Goal: Task Accomplishment & Management: Manage account settings

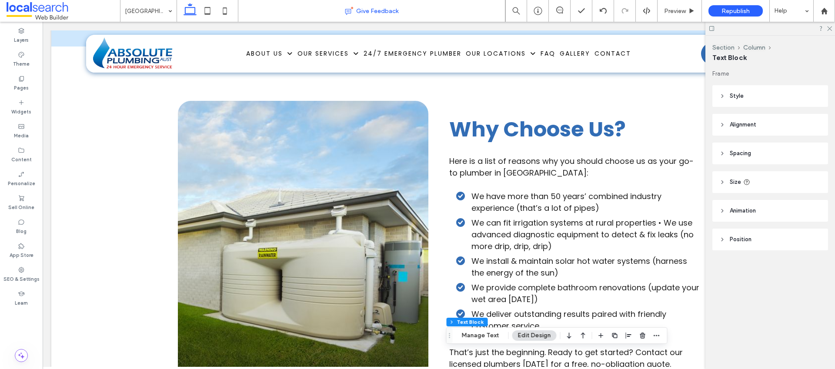
scroll to position [522, 0]
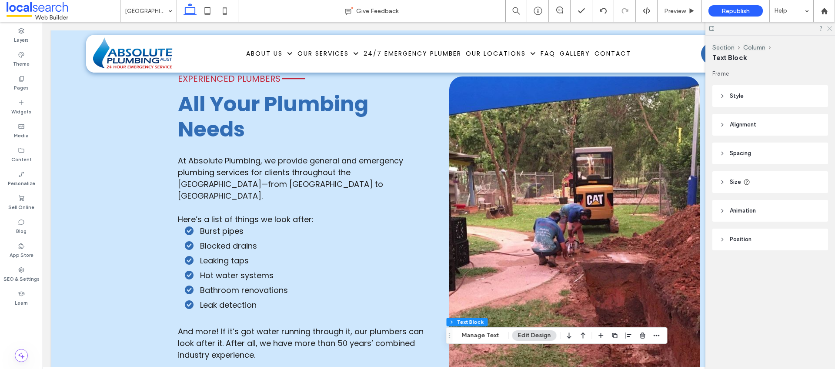
click at [830, 29] on use at bounding box center [830, 29] width 5 height 5
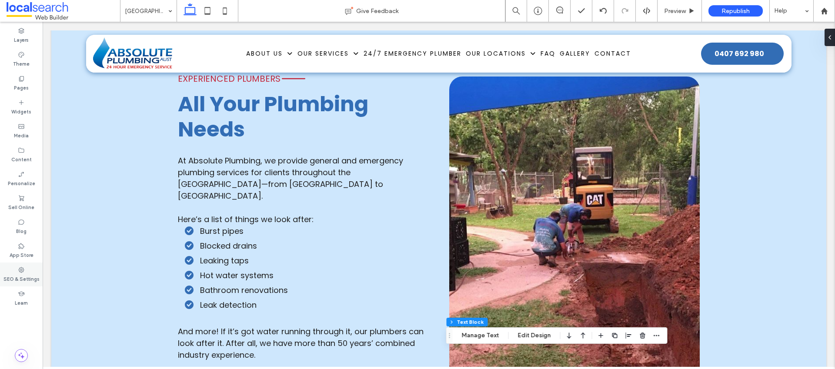
click at [27, 282] on label "SEO & Settings" at bounding box center [21, 279] width 36 height 10
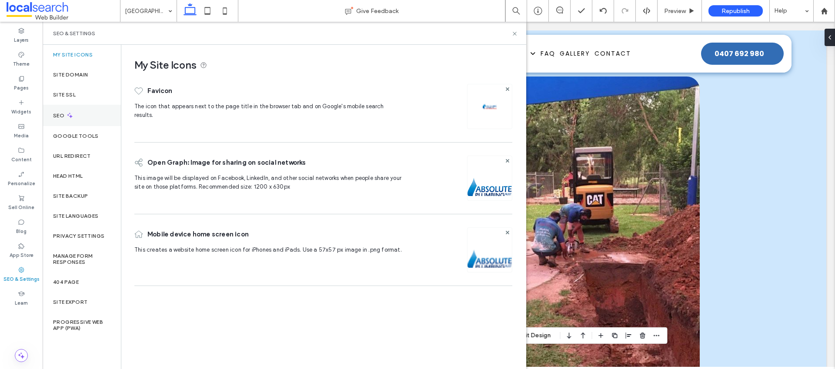
click at [92, 111] on div "SEO" at bounding box center [82, 115] width 78 height 21
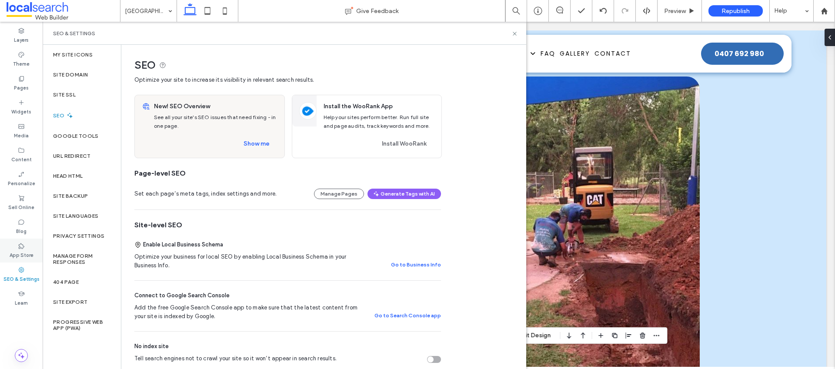
click at [28, 243] on div "App Store" at bounding box center [21, 251] width 43 height 24
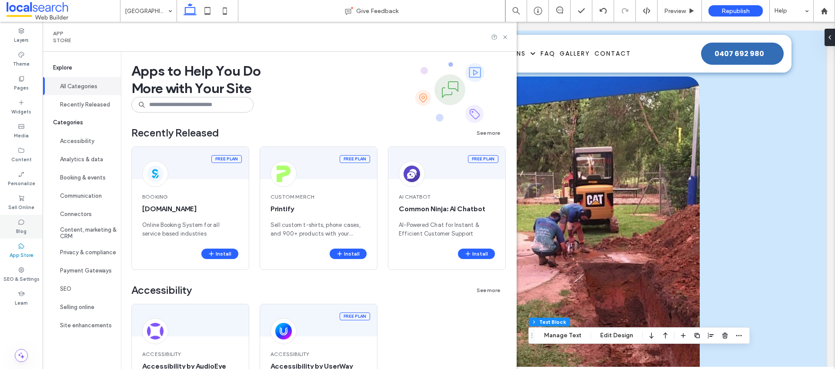
click at [29, 224] on div "Blog" at bounding box center [21, 227] width 43 height 24
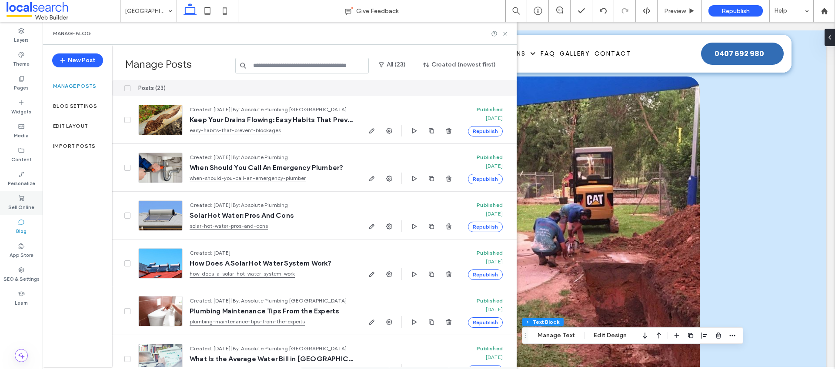
click at [27, 205] on label "Sell Online" at bounding box center [21, 207] width 26 height 10
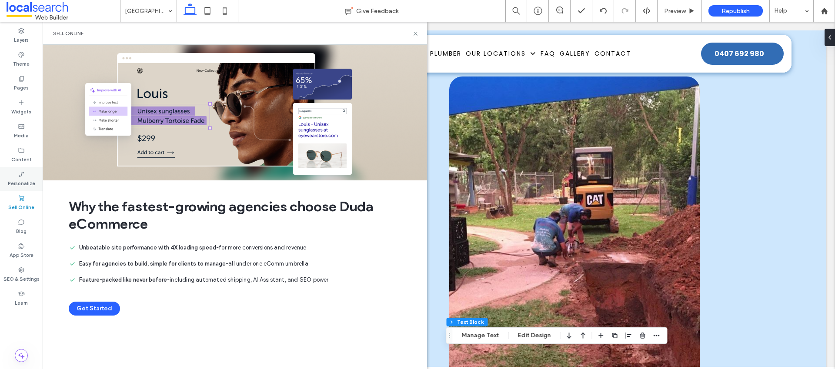
click at [26, 182] on label "Personalize" at bounding box center [21, 183] width 27 height 10
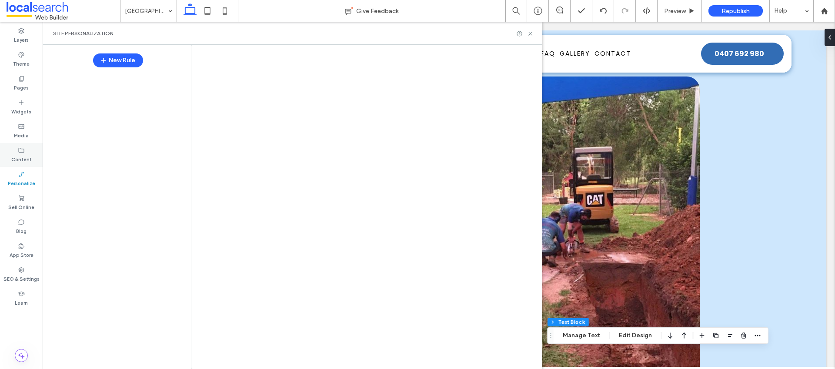
click at [26, 155] on label "Content" at bounding box center [21, 159] width 20 height 10
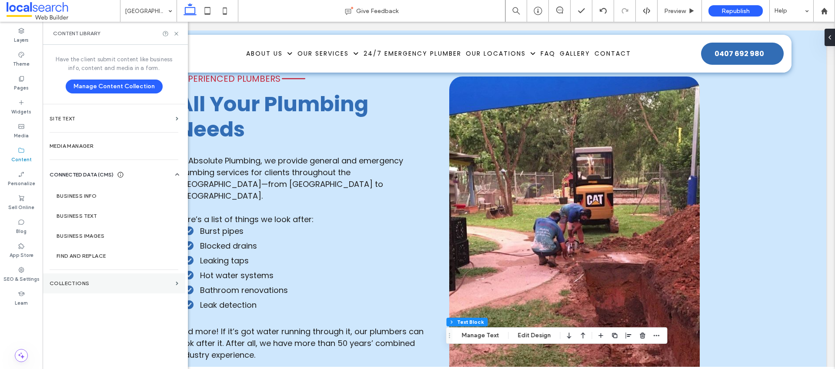
click at [140, 287] on section "Collections" at bounding box center [114, 284] width 143 height 20
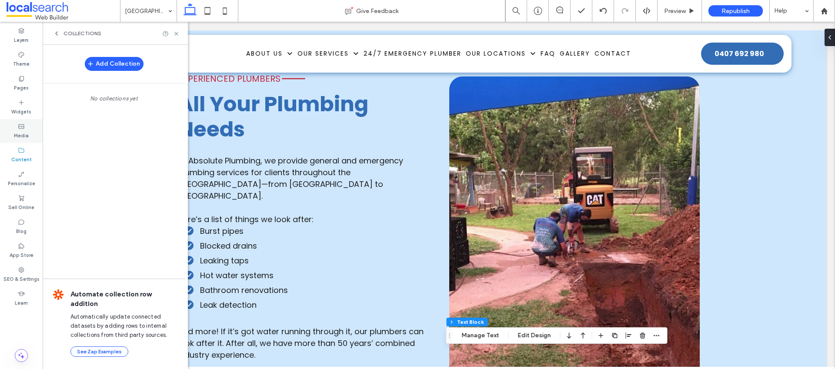
click at [29, 134] on div "Media" at bounding box center [21, 131] width 43 height 24
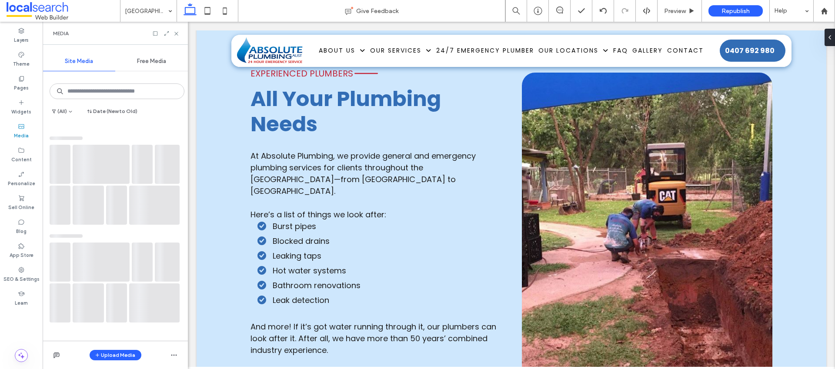
scroll to position [486, 0]
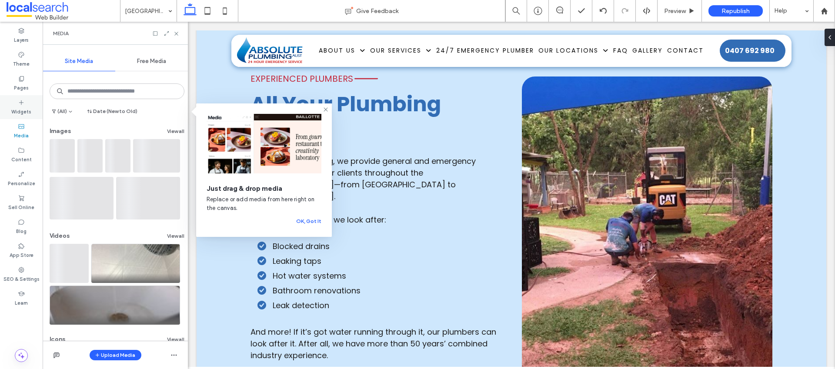
click at [26, 110] on label "Widgets" at bounding box center [21, 111] width 20 height 10
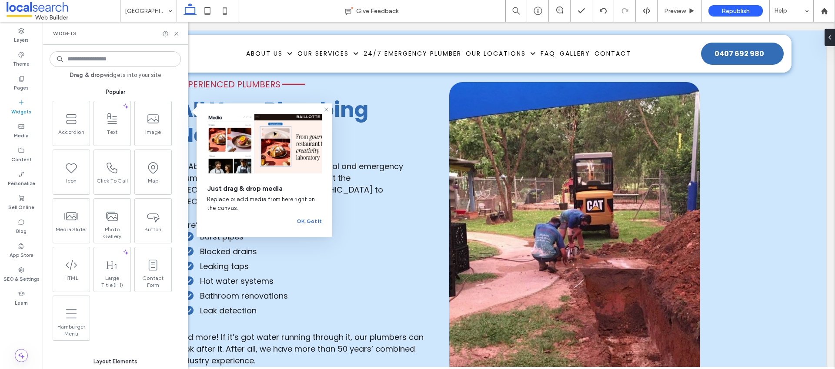
scroll to position [522, 0]
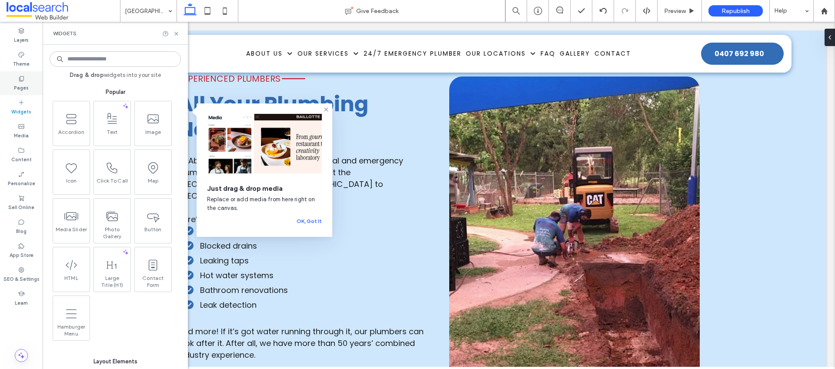
click at [26, 85] on label "Pages" at bounding box center [21, 87] width 15 height 10
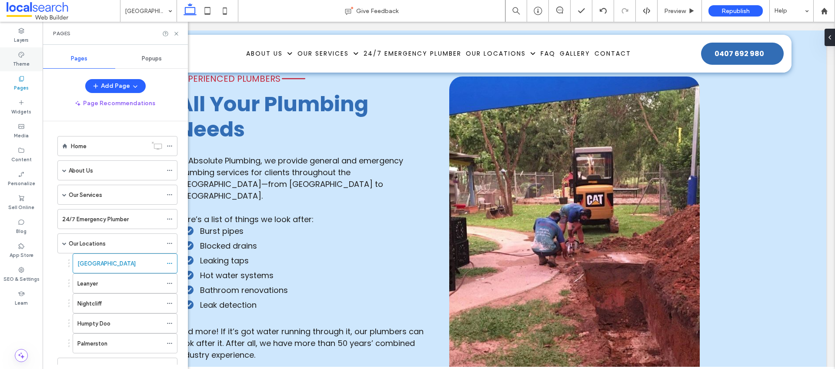
click at [26, 64] on label "Theme" at bounding box center [21, 63] width 17 height 10
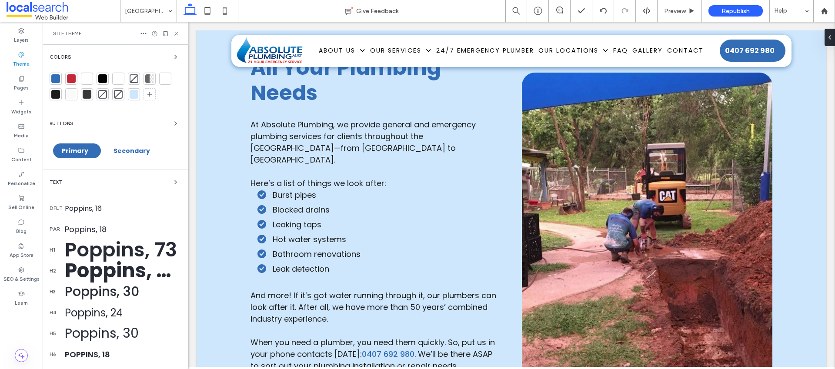
scroll to position [486, 0]
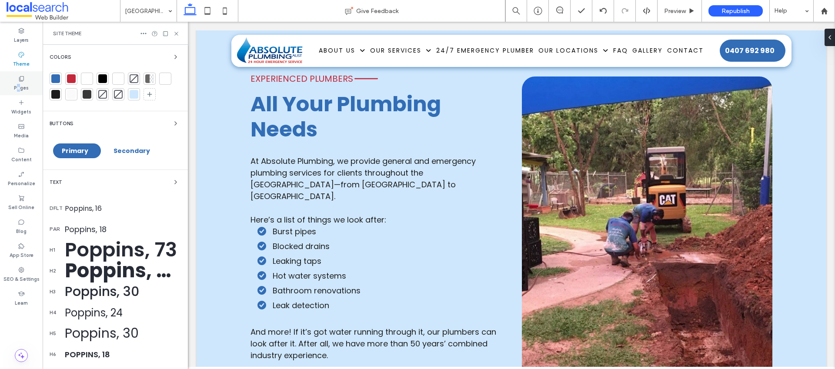
click at [19, 84] on label "Pages" at bounding box center [21, 87] width 15 height 10
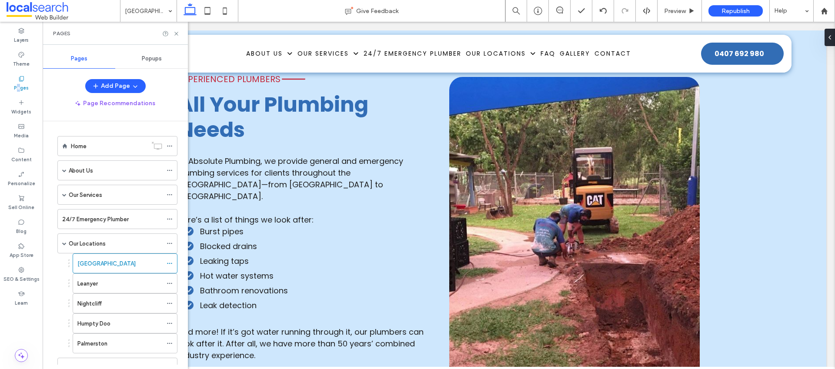
scroll to position [522, 0]
click at [64, 243] on span at bounding box center [64, 244] width 4 height 4
click at [63, 90] on div "Add Page" at bounding box center [115, 86] width 145 height 14
click at [27, 278] on label "SEO & Settings" at bounding box center [21, 279] width 36 height 10
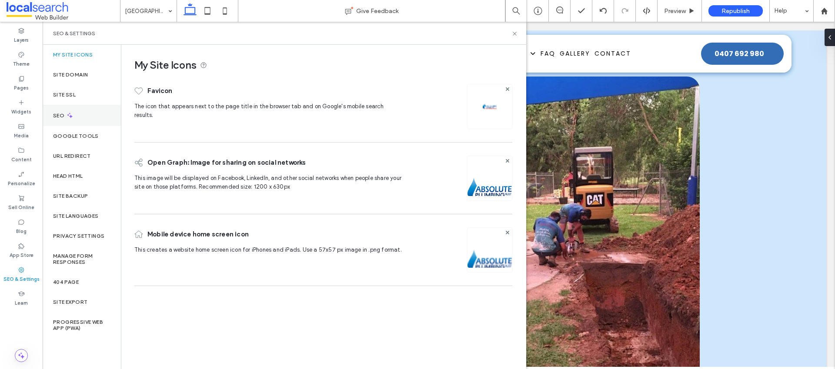
click at [96, 121] on div "SEO" at bounding box center [82, 115] width 78 height 21
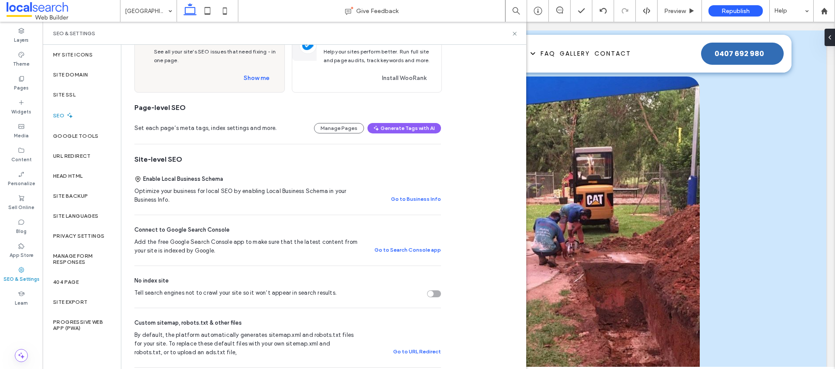
scroll to position [0, 0]
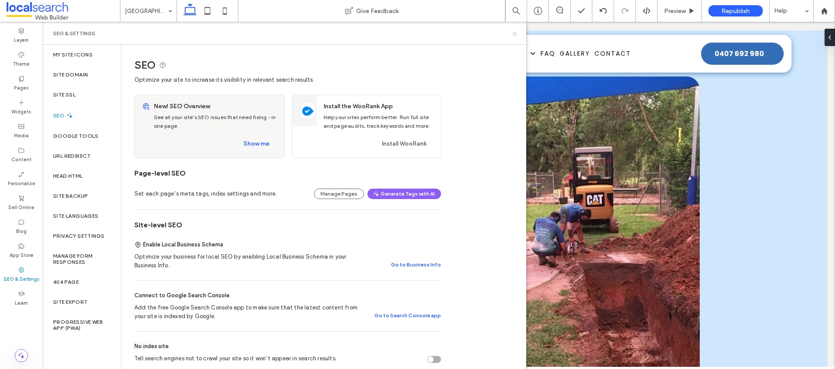
drag, startPoint x: 516, startPoint y: 35, endPoint x: 473, endPoint y: 13, distance: 47.9
click at [516, 35] on use at bounding box center [514, 33] width 3 height 3
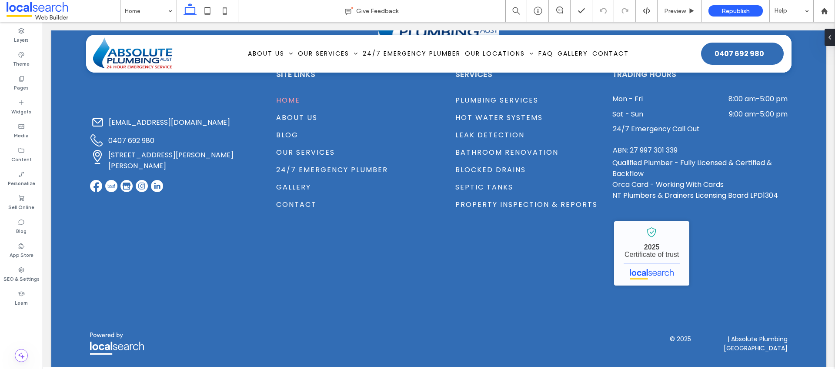
scroll to position [1762, 0]
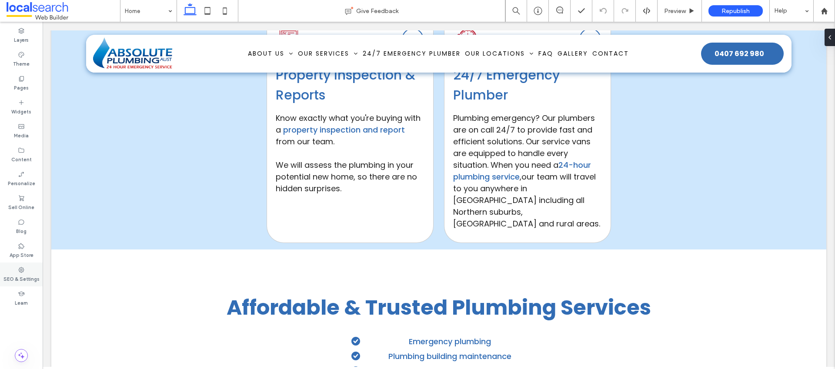
click at [28, 276] on label "SEO & Settings" at bounding box center [21, 279] width 36 height 10
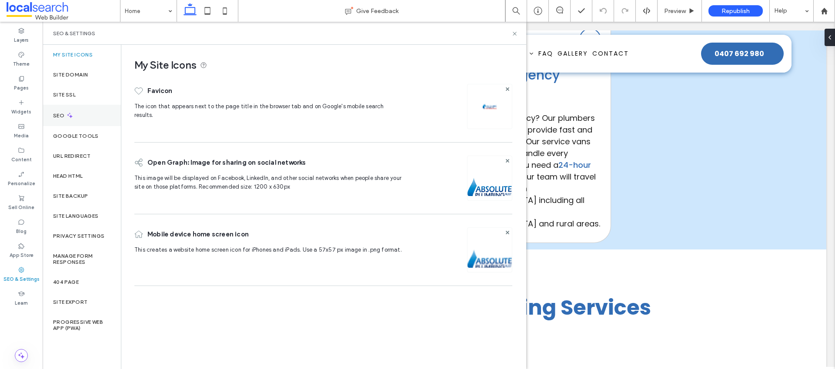
click at [74, 118] on div "SEO" at bounding box center [82, 115] width 78 height 21
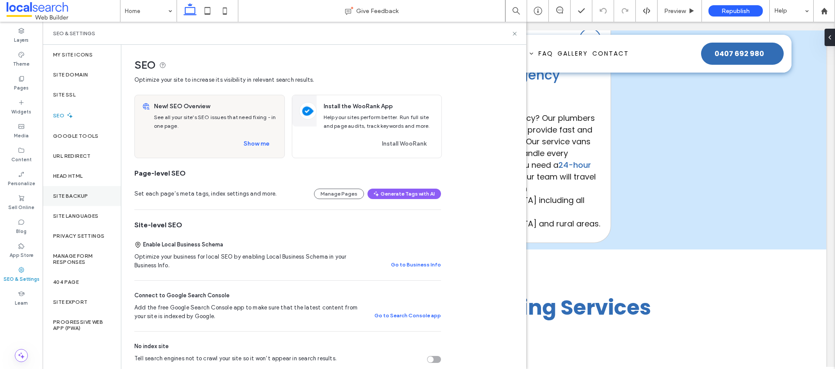
click at [84, 198] on label "Site Backup" at bounding box center [70, 196] width 35 height 6
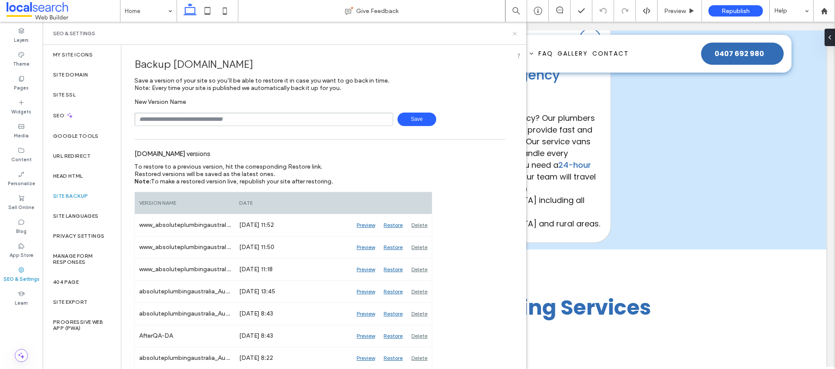
click at [516, 32] on use at bounding box center [514, 33] width 3 height 3
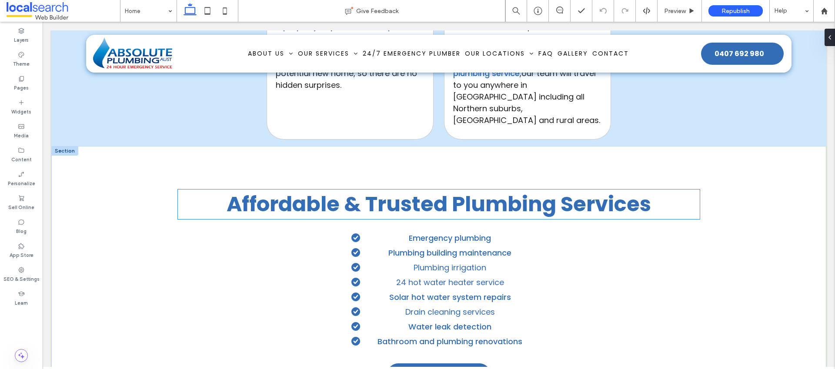
scroll to position [1872, 0]
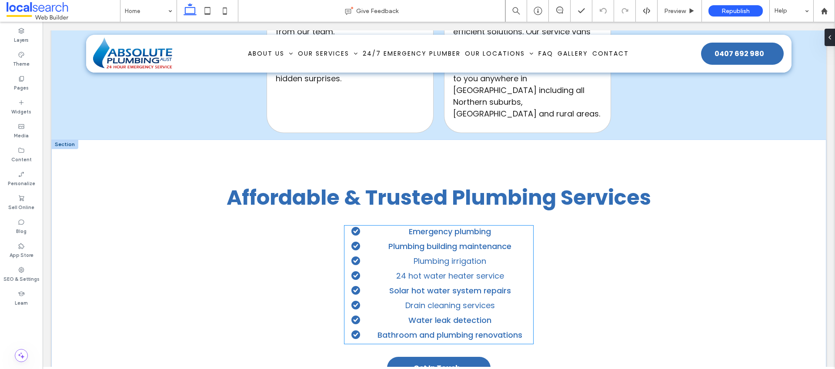
click at [507, 255] on li "Plumbing irrigation" at bounding box center [443, 261] width 182 height 12
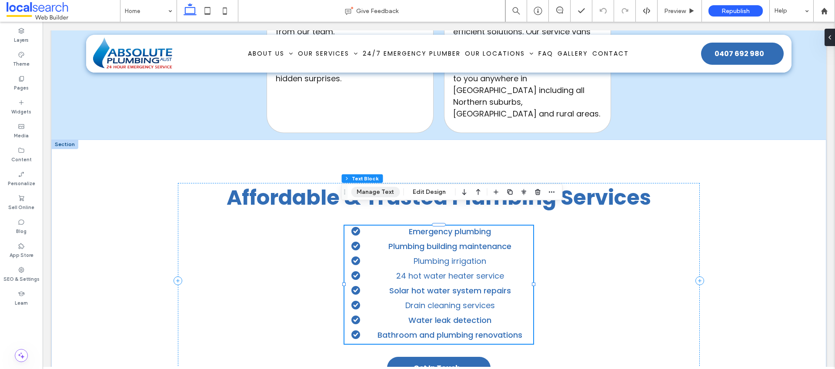
click at [382, 190] on button "Manage Text" at bounding box center [375, 192] width 49 height 10
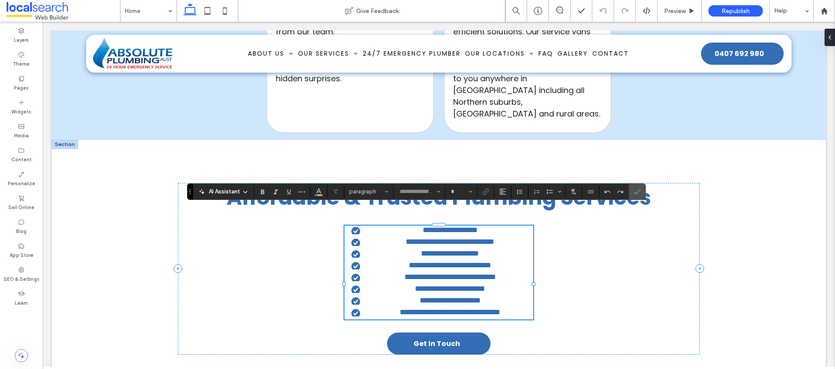
type input "*******"
type input "**"
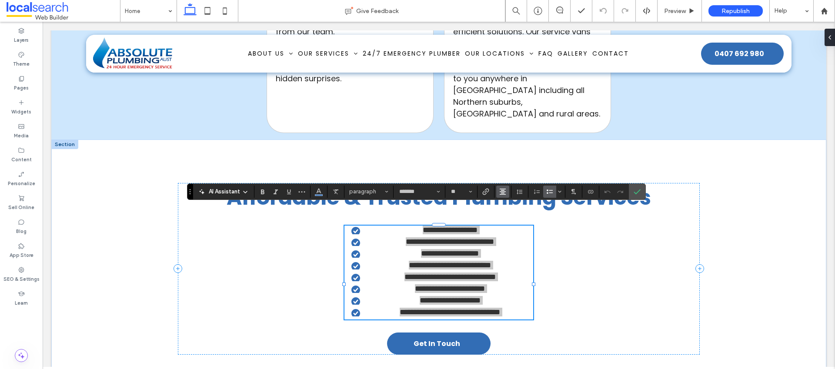
click at [504, 188] on icon "Alignment" at bounding box center [503, 191] width 7 height 7
click at [510, 206] on use "ui.textEditor.alignment.left" at bounding box center [510, 206] width 6 height 6
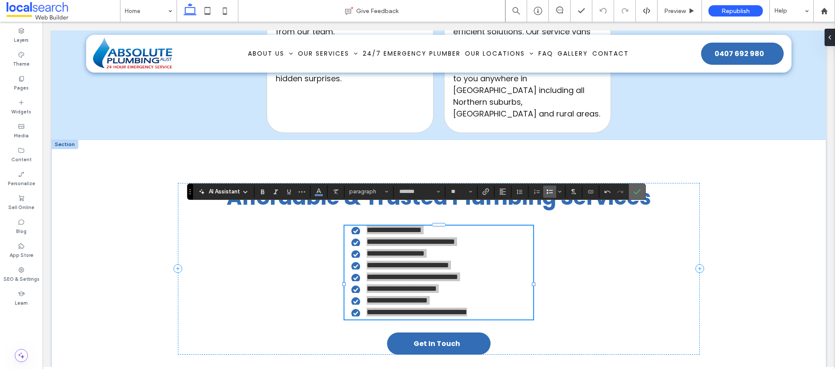
click at [638, 191] on icon "Confirm" at bounding box center [637, 191] width 7 height 7
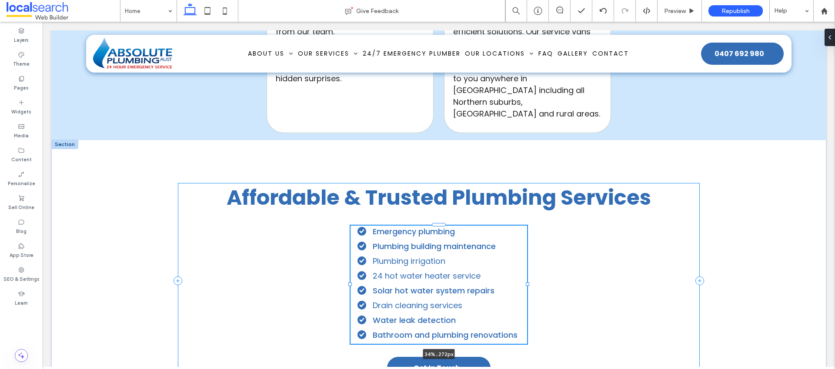
drag, startPoint x: 530, startPoint y: 265, endPoint x: 523, endPoint y: 266, distance: 6.1
click at [526, 283] on div at bounding box center [527, 284] width 3 height 3
type input "**"
type input "****"
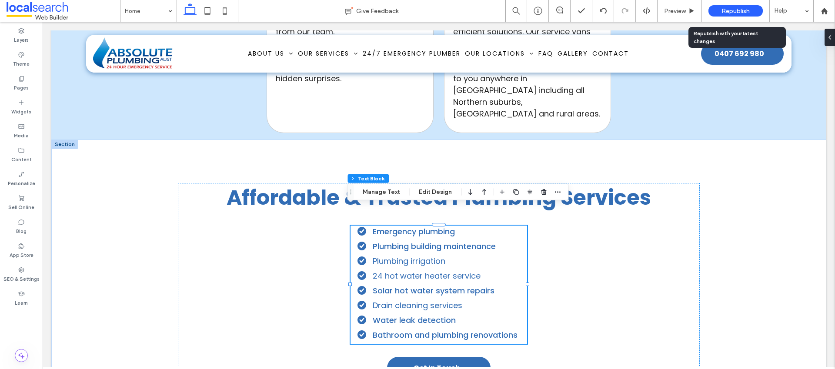
click at [725, 12] on span "Republish" at bounding box center [736, 10] width 28 height 7
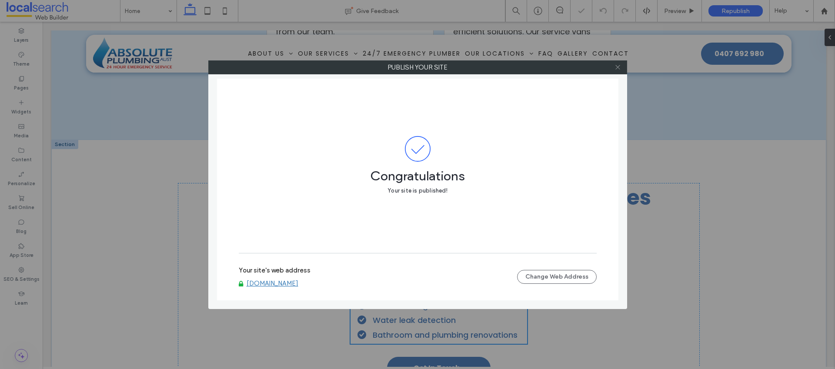
click at [618, 67] on icon at bounding box center [618, 67] width 7 height 7
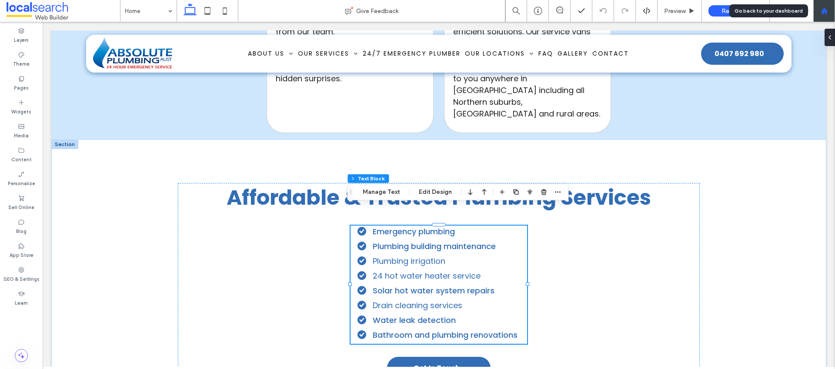
click at [822, 13] on use at bounding box center [824, 10] width 7 height 7
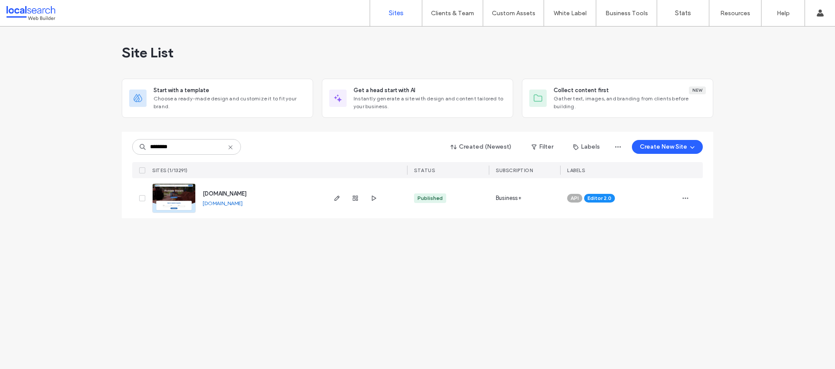
click at [686, 199] on icon "button" at bounding box center [685, 198] width 7 height 7
click at [651, 253] on span "Assign Label" at bounding box center [647, 254] width 33 height 9
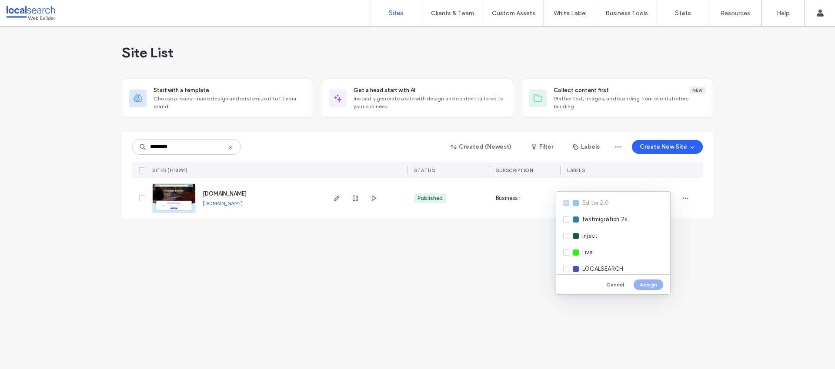
scroll to position [142, 0]
click at [592, 228] on span "Live" at bounding box center [588, 227] width 10 height 9
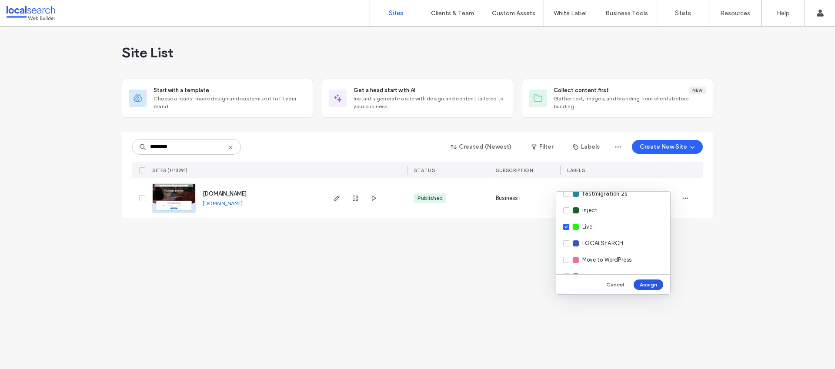
click at [652, 284] on button "Assign" at bounding box center [649, 285] width 30 height 10
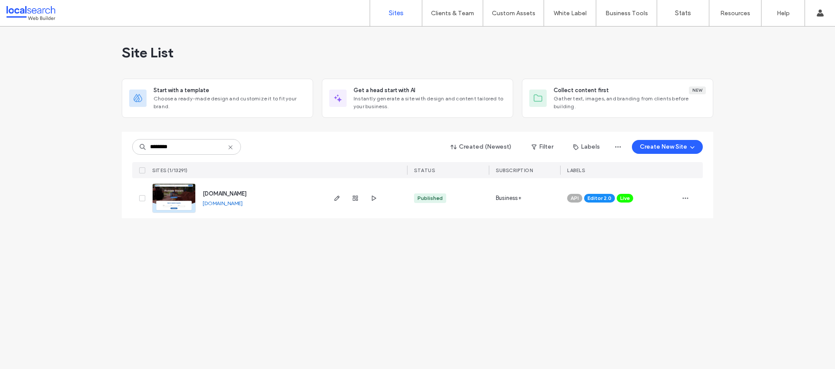
click at [267, 140] on div "******** Created (Newest) Filter Labels Create New Site" at bounding box center [417, 147] width 571 height 17
click at [229, 147] on icon at bounding box center [230, 147] width 7 height 7
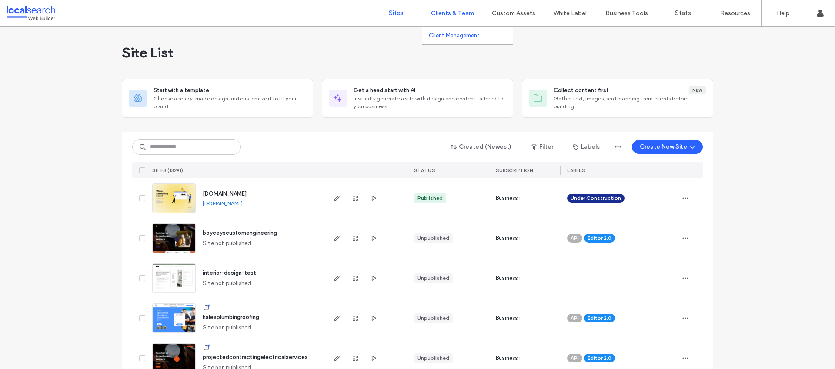
click at [444, 30] on link "Client Management" at bounding box center [471, 36] width 84 height 18
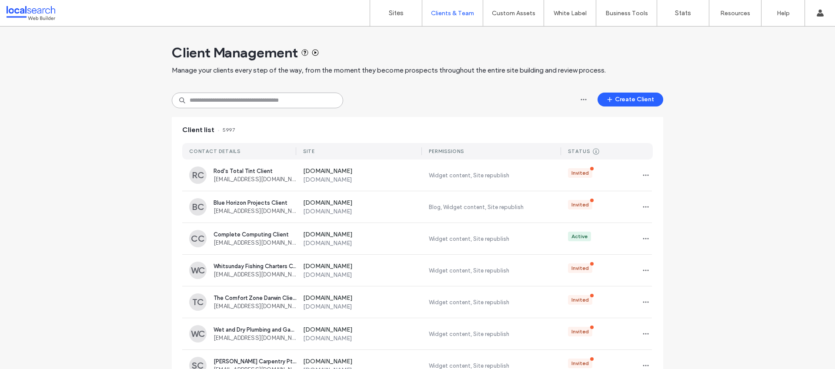
click at [230, 101] on input at bounding box center [257, 101] width 171 height 16
paste input "**********"
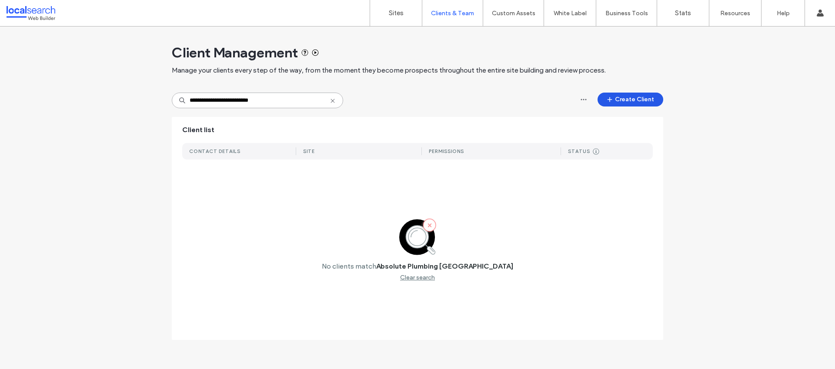
type input "**********"
click at [641, 95] on button "Create Client" at bounding box center [631, 100] width 66 height 14
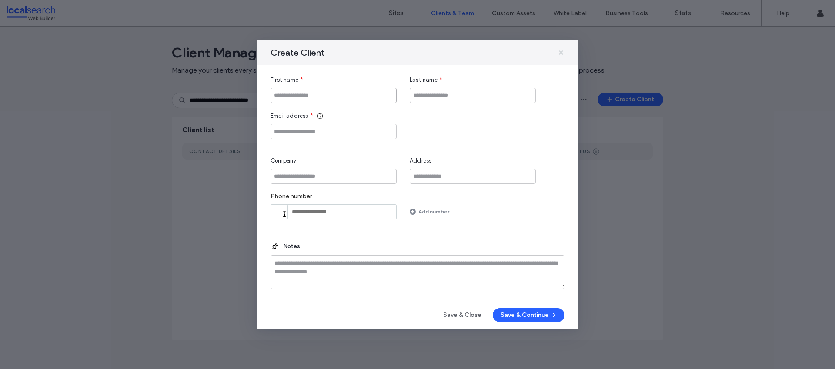
click at [344, 97] on input "First name" at bounding box center [334, 95] width 126 height 15
paste input "**********"
type input "**********"
click at [317, 178] on input "Company" at bounding box center [334, 176] width 126 height 15
paste input "**********"
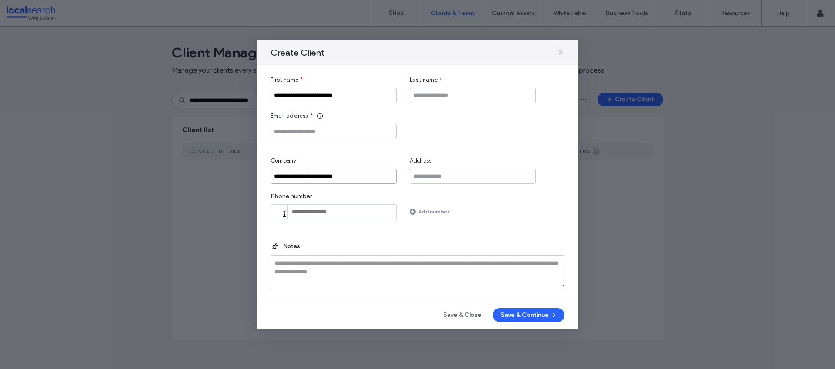
type input "**********"
click at [439, 96] on input "Last name" at bounding box center [473, 95] width 126 height 15
type input "******"
click at [305, 131] on input "Email address" at bounding box center [334, 131] width 126 height 15
paste input "**********"
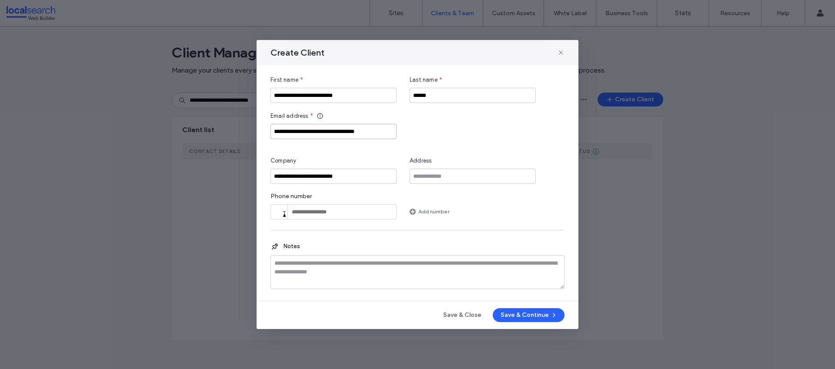
type input "**********"
click at [313, 148] on div "**********" at bounding box center [418, 148] width 294 height 144
click at [516, 297] on div "**********" at bounding box center [418, 183] width 322 height 236
click at [514, 296] on div "**********" at bounding box center [418, 183] width 322 height 236
click at [513, 314] on button "Save & Continue" at bounding box center [529, 316] width 72 height 14
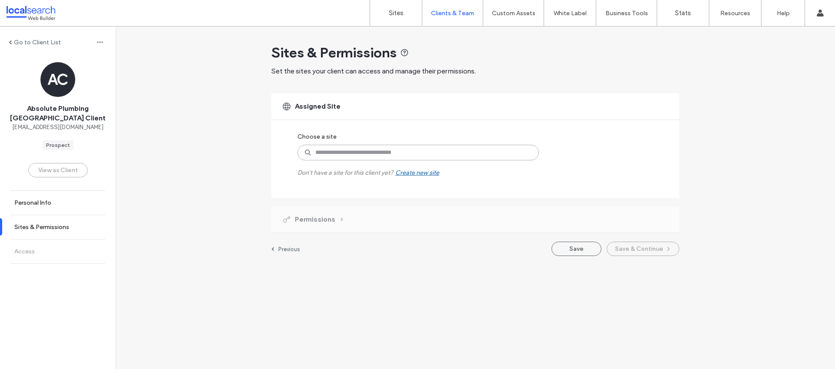
click at [331, 148] on input at bounding box center [419, 153] width 242 height 16
type input "**********"
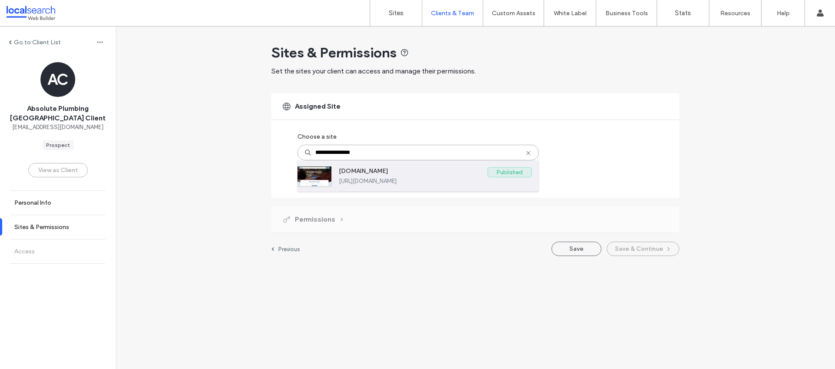
click at [382, 168] on label "www.absoluteplumbingaustralia.com.au" at bounding box center [413, 173] width 149 height 10
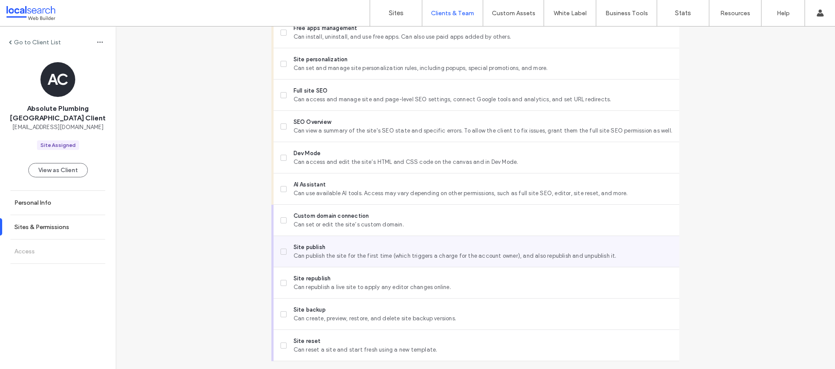
scroll to position [694, 0]
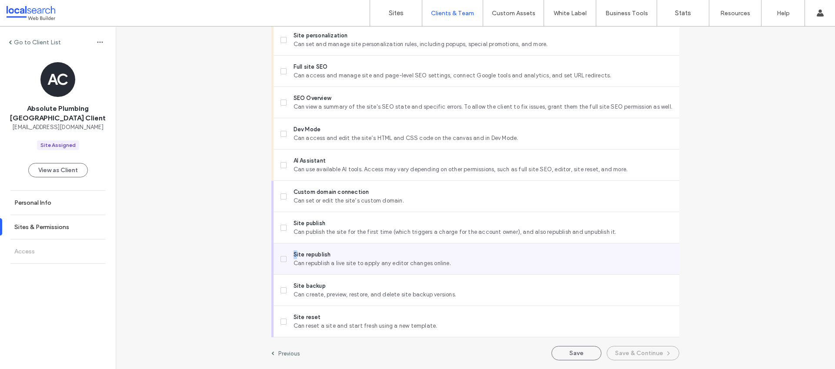
click at [294, 257] on span "Site republish" at bounding box center [483, 255] width 379 height 9
click at [282, 260] on span at bounding box center [284, 259] width 6 height 6
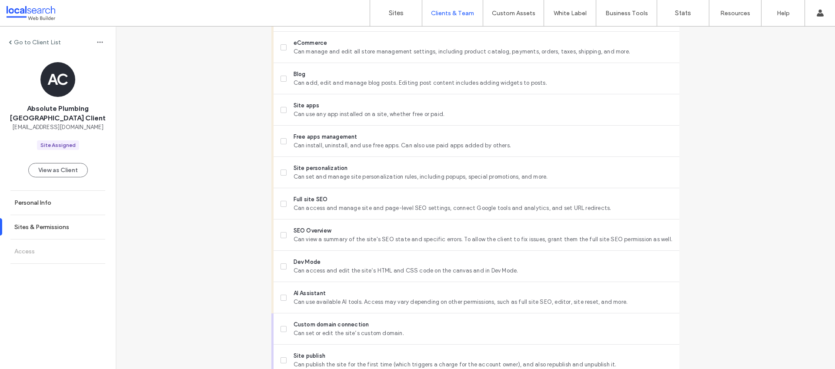
scroll to position [549, 0]
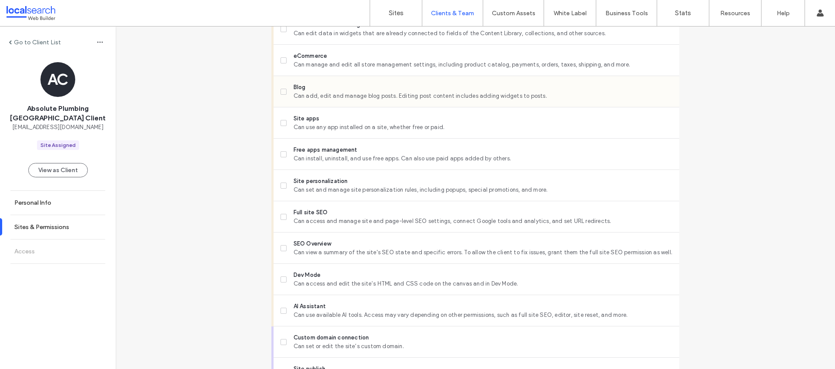
click at [282, 91] on icon at bounding box center [283, 92] width 3 height 3
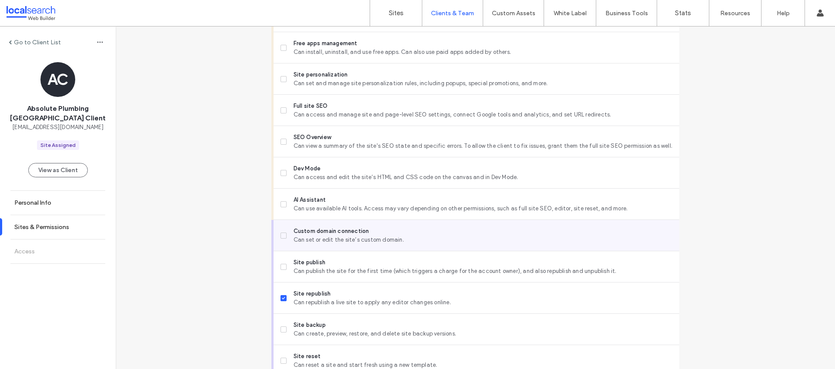
scroll to position [694, 0]
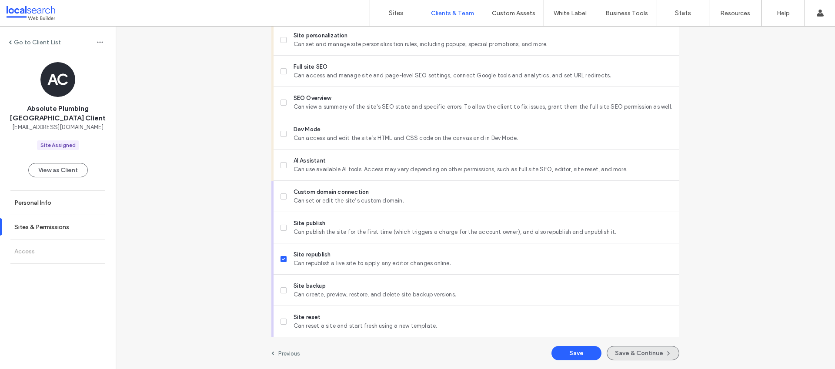
click at [635, 349] on button "Save & Continue" at bounding box center [643, 353] width 73 height 14
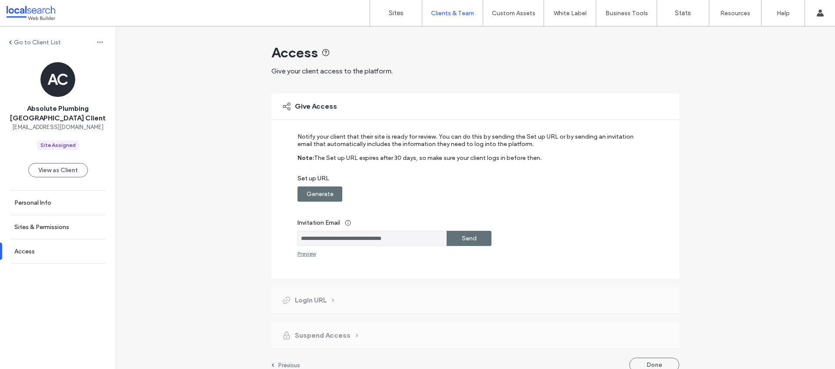
click at [321, 193] on label "Generate" at bounding box center [320, 194] width 27 height 16
click at [465, 197] on label "Copy" at bounding box center [470, 194] width 16 height 16
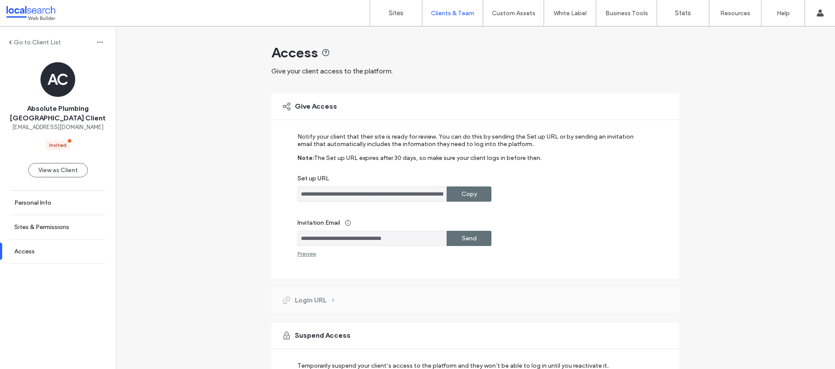
drag, startPoint x: 415, startPoint y: 241, endPoint x: 284, endPoint y: 240, distance: 130.5
click at [284, 240] on div "**********" at bounding box center [476, 186] width 408 height 185
click at [462, 191] on label "Copy" at bounding box center [470, 194] width 16 height 16
drag, startPoint x: 407, startPoint y: 239, endPoint x: 282, endPoint y: 236, distance: 125.4
click at [279, 238] on div "**********" at bounding box center [476, 186] width 408 height 185
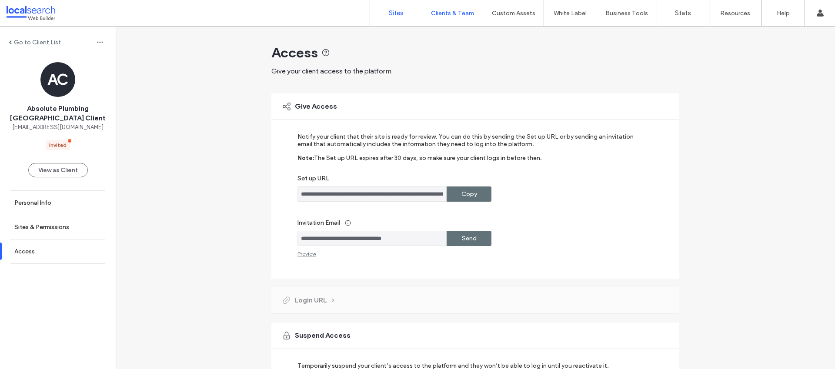
click at [405, 14] on link "Sites" at bounding box center [396, 13] width 52 height 26
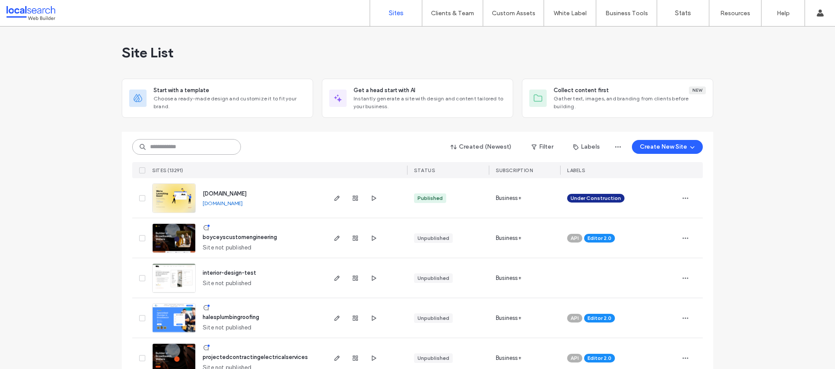
click at [225, 142] on input at bounding box center [186, 147] width 109 height 16
paste input "**********"
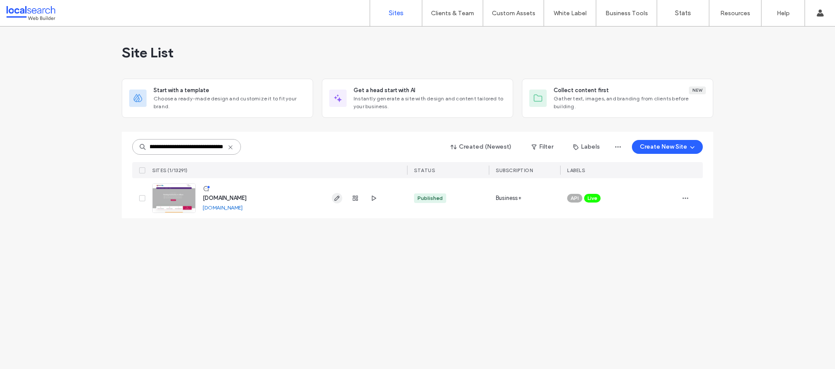
type input "**********"
click at [338, 201] on icon "button" at bounding box center [337, 198] width 7 height 7
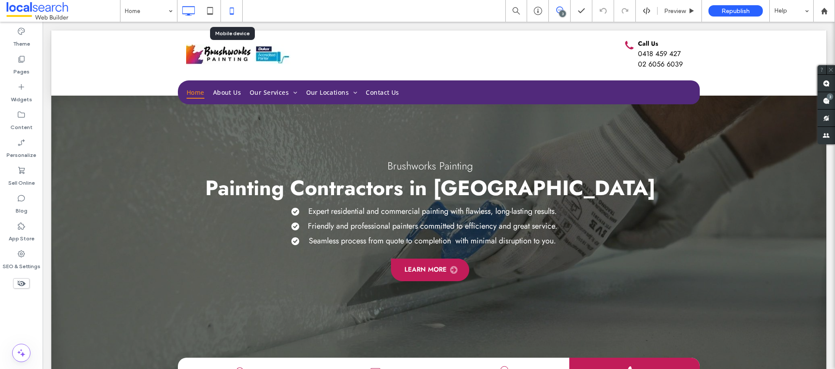
click at [235, 17] on icon at bounding box center [231, 10] width 17 height 17
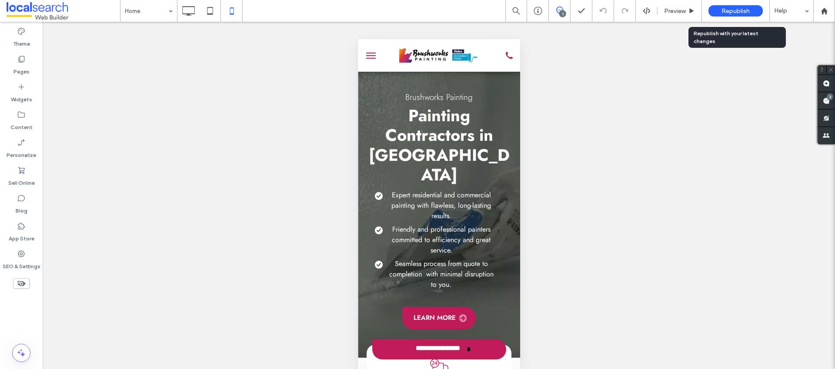
click at [721, 14] on div "Republish" at bounding box center [736, 10] width 54 height 11
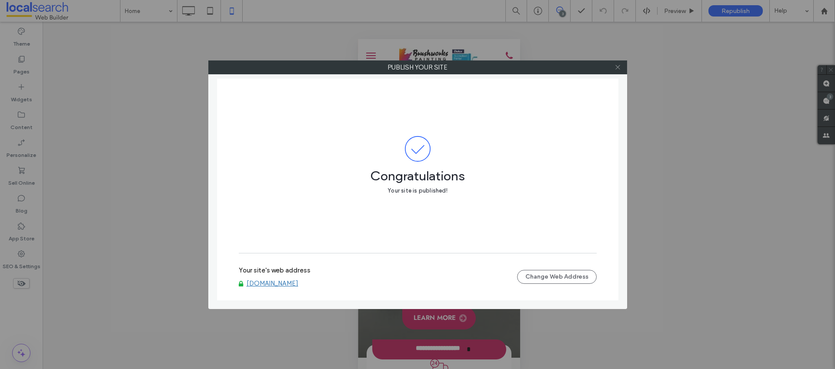
click at [621, 70] on span at bounding box center [618, 67] width 7 height 13
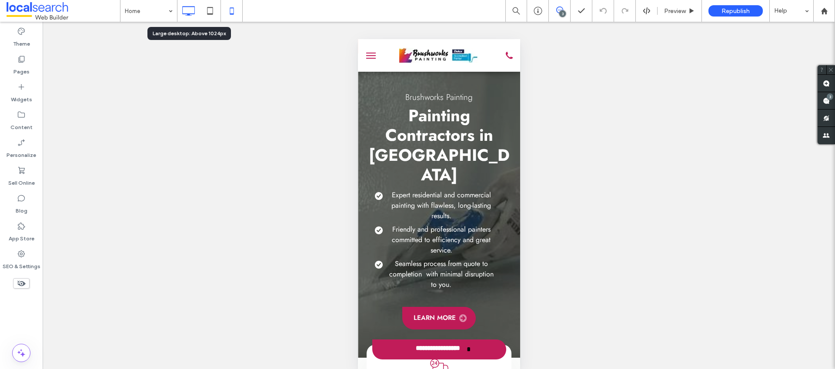
click at [191, 21] on div at bounding box center [189, 11] width 22 height 22
click at [185, 13] on use at bounding box center [189, 11] width 13 height 10
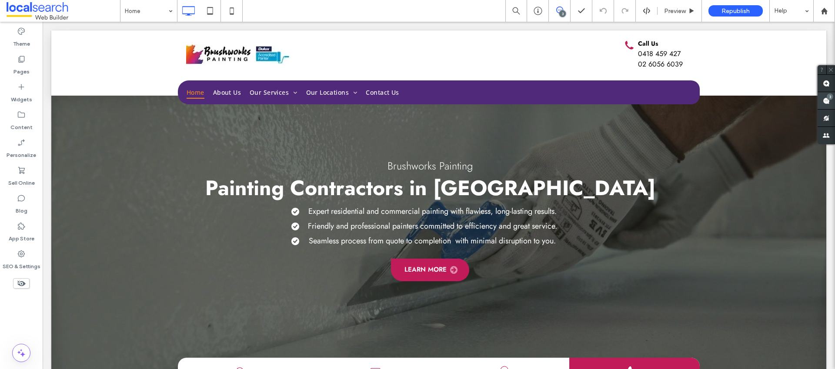
click at [829, 98] on div "3" at bounding box center [830, 97] width 7 height 7
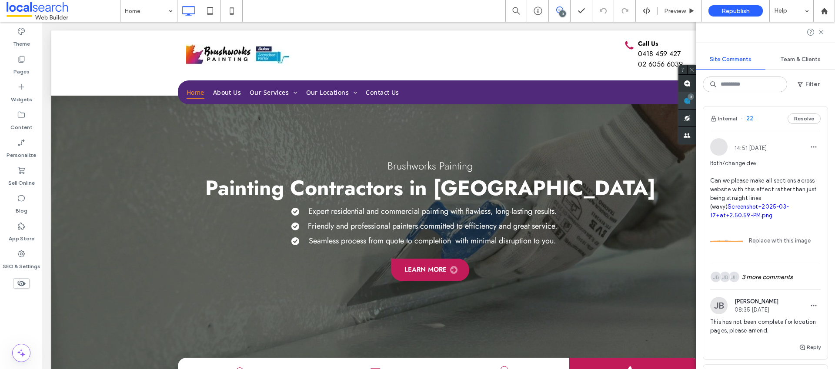
click at [688, 98] on div "3" at bounding box center [687, 100] width 17 height 17
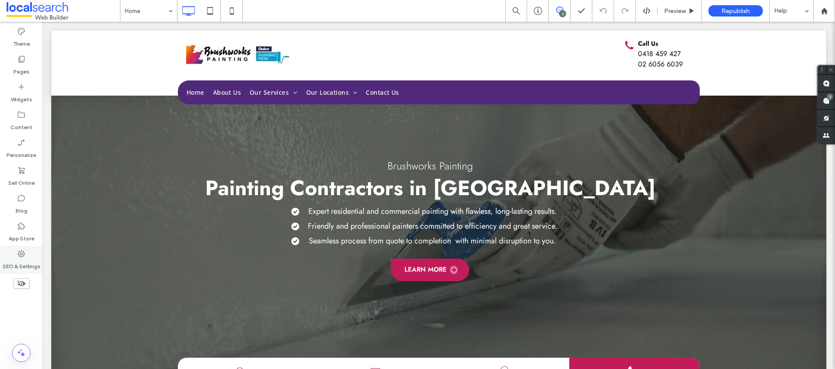
click at [34, 258] on label "SEO & Settings" at bounding box center [22, 264] width 38 height 12
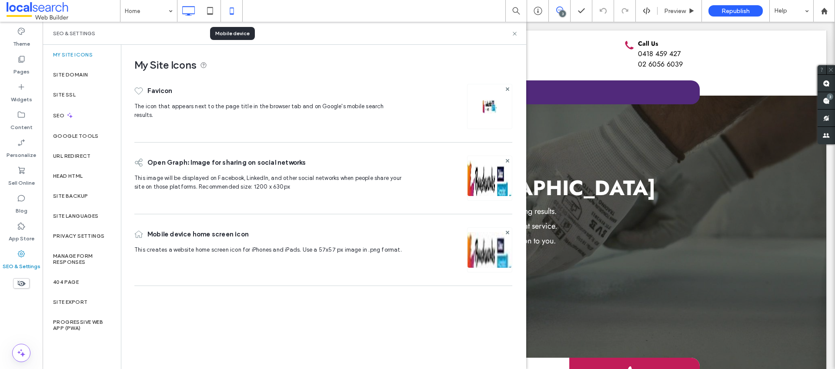
click at [229, 13] on icon at bounding box center [231, 10] width 17 height 17
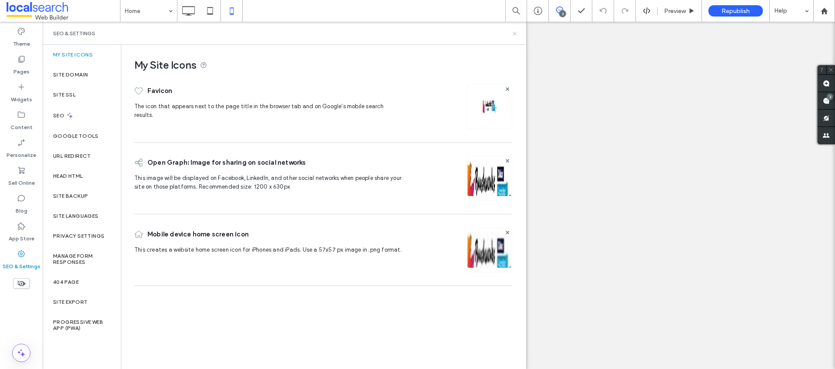
click at [514, 32] on icon at bounding box center [515, 33] width 7 height 7
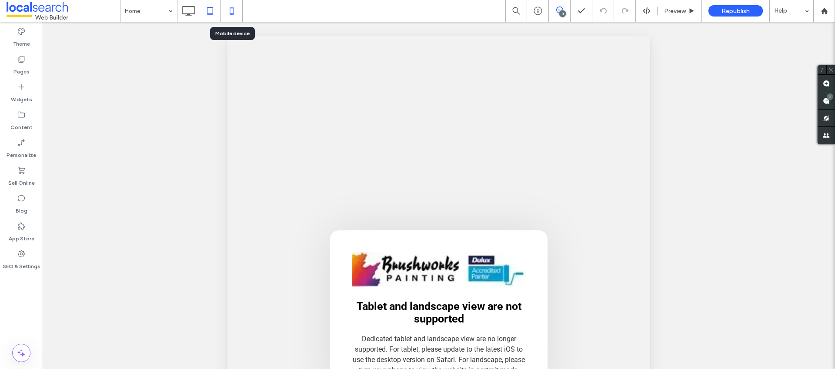
click at [228, 7] on icon at bounding box center [231, 10] width 17 height 17
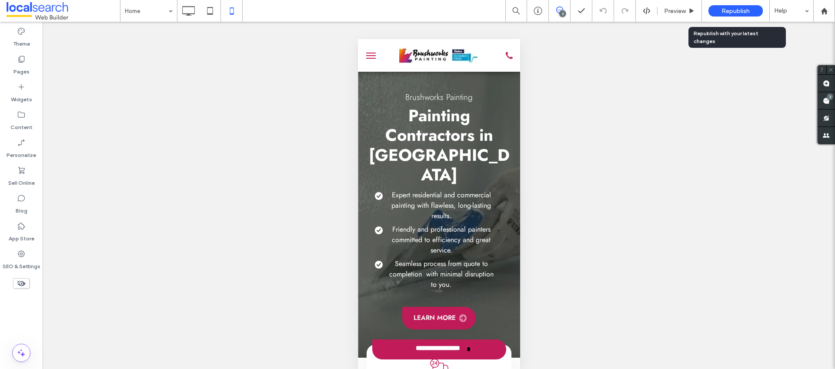
click at [756, 9] on div "Republish" at bounding box center [736, 10] width 54 height 11
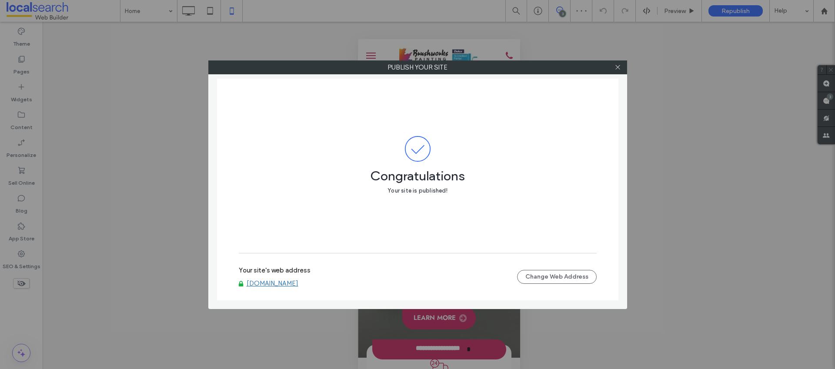
click at [299, 283] on link "[DOMAIN_NAME]" at bounding box center [273, 284] width 52 height 8
click at [616, 68] on icon at bounding box center [618, 67] width 7 height 7
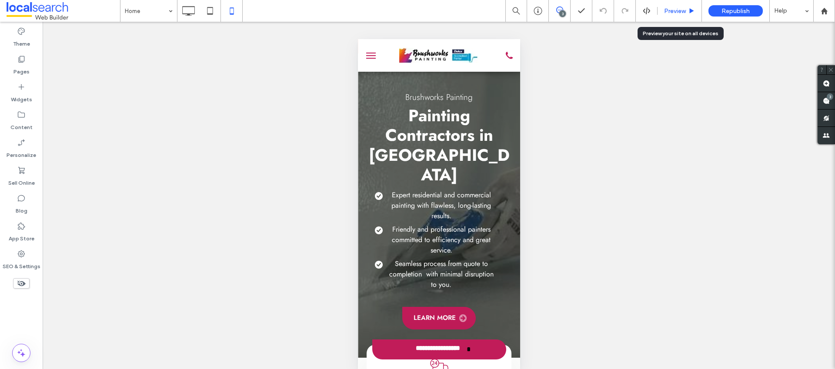
click at [666, 9] on span "Preview" at bounding box center [675, 10] width 22 height 7
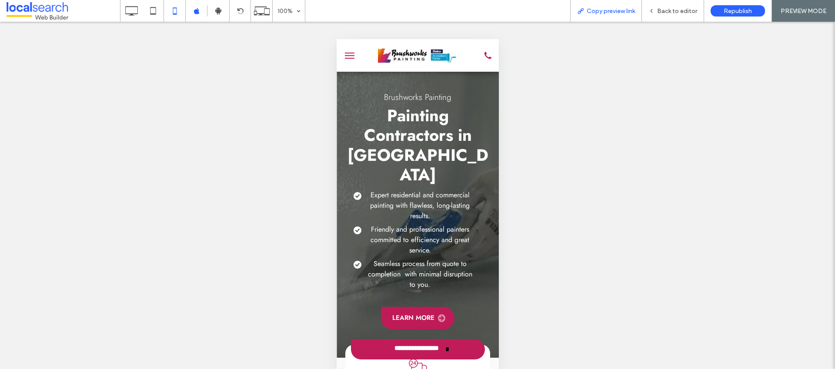
click at [616, 14] on span "Copy preview link" at bounding box center [611, 10] width 48 height 7
